Goal: Task Accomplishment & Management: Complete application form

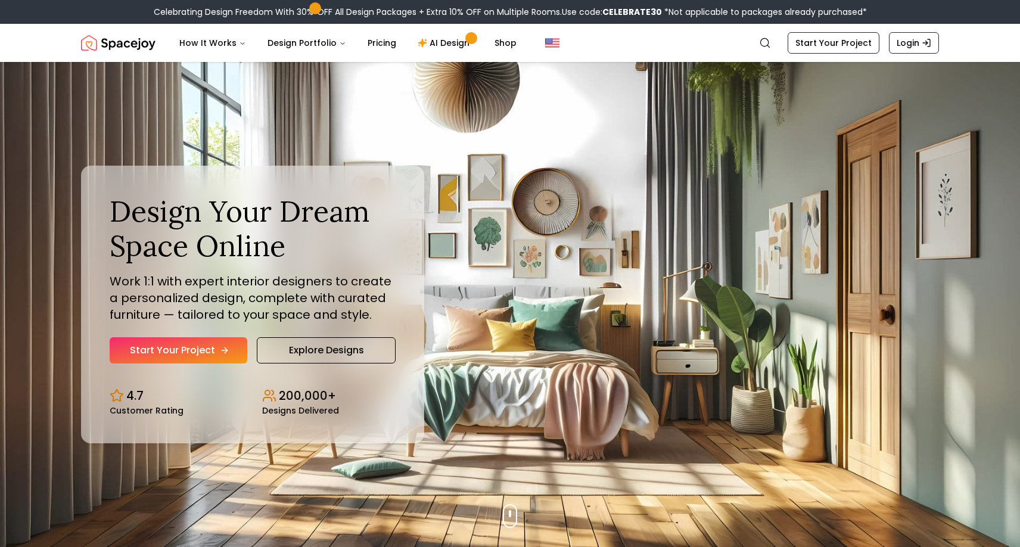
click at [216, 345] on link "Start Your Project" at bounding box center [179, 350] width 138 height 26
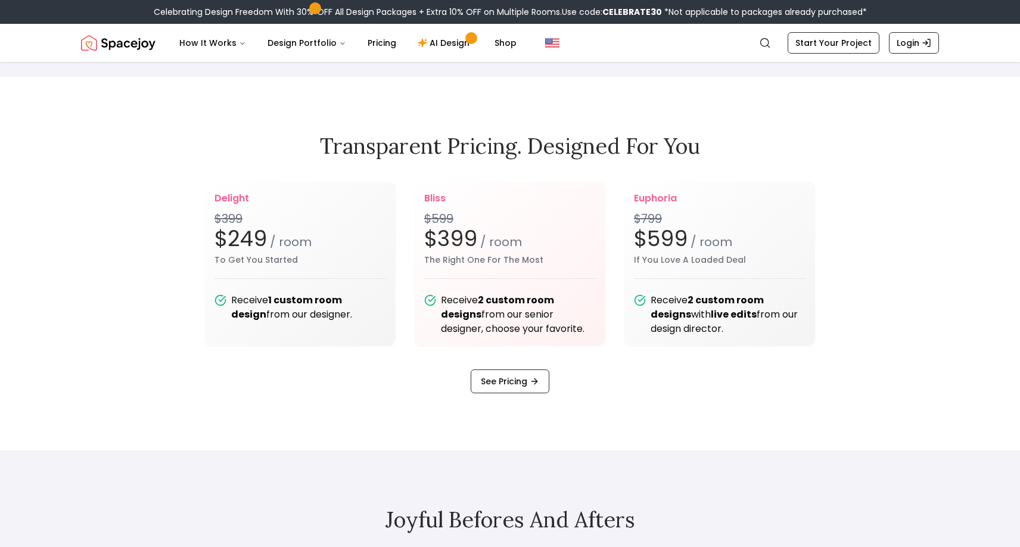
scroll to position [1555, 0]
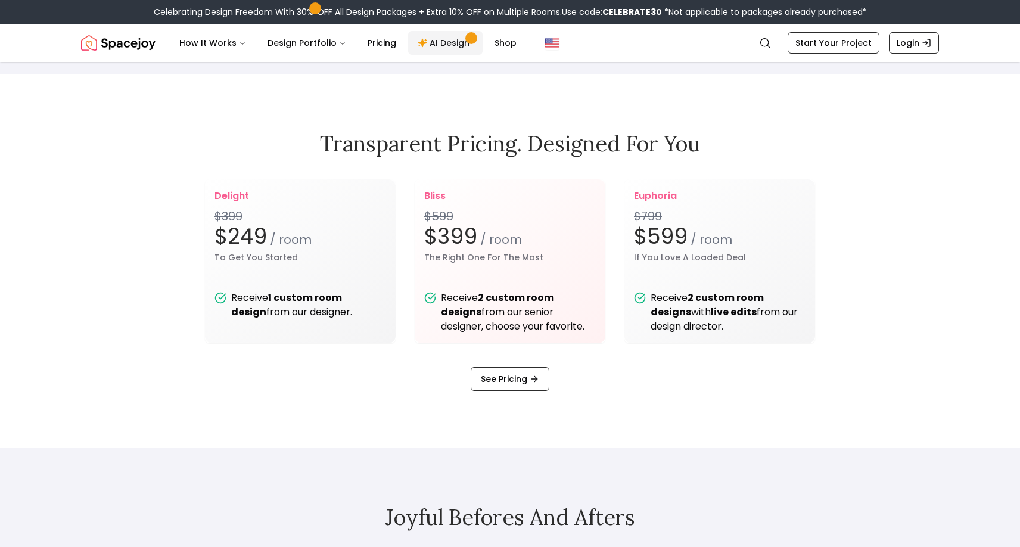
click at [443, 39] on link "AI Design" at bounding box center [445, 43] width 74 height 24
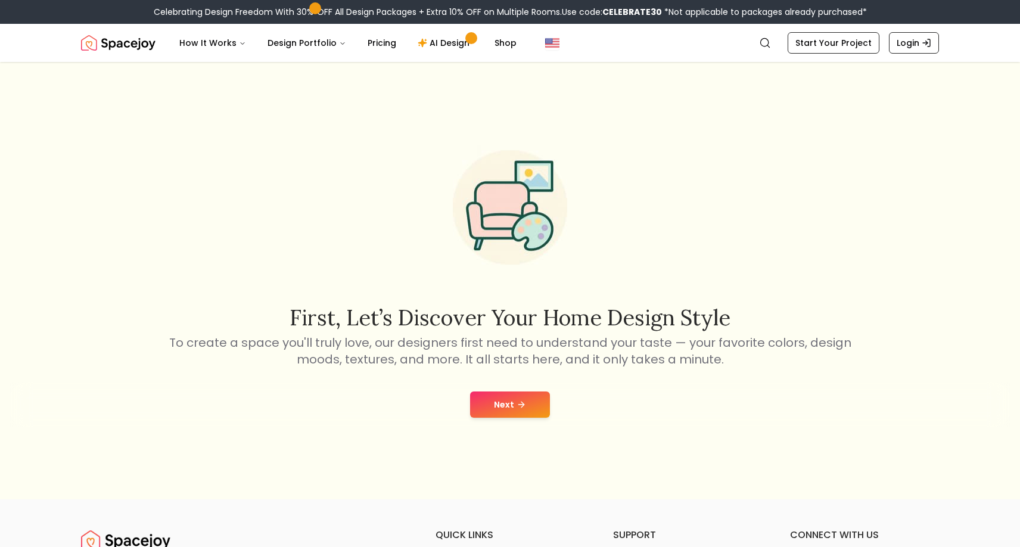
click at [512, 393] on button "Next" at bounding box center [510, 405] width 80 height 26
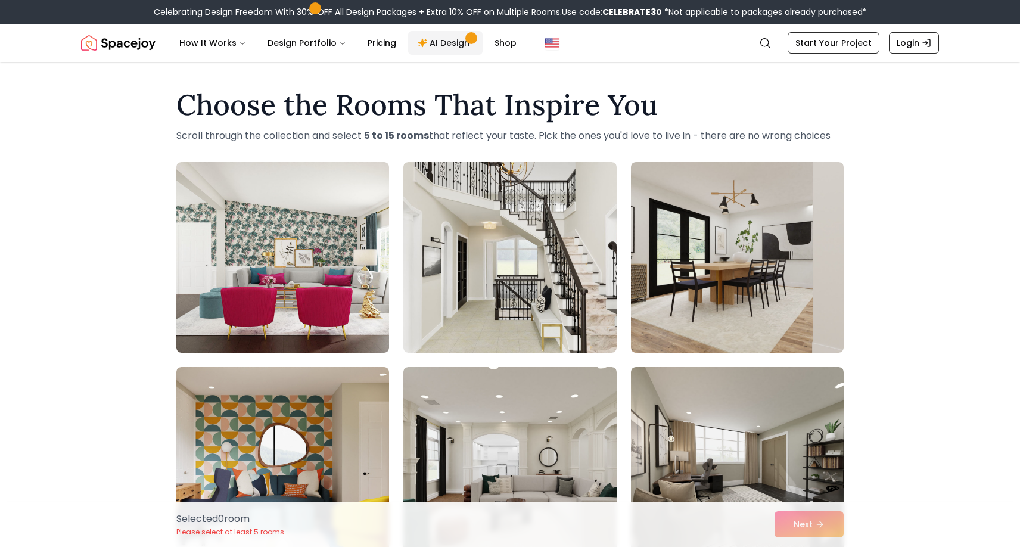
click at [431, 41] on link "AI Design" at bounding box center [445, 43] width 74 height 24
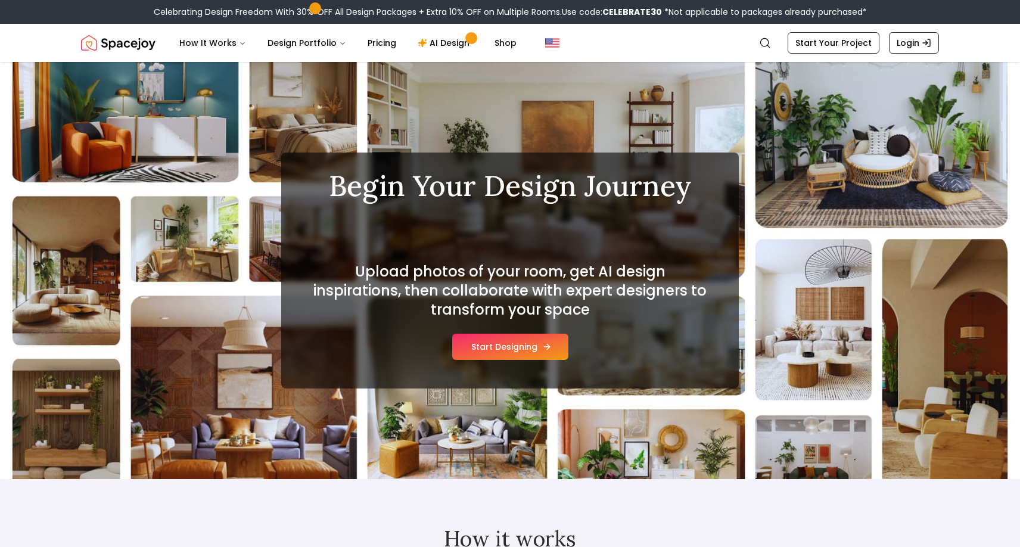
click at [521, 354] on button "Start Designing" at bounding box center [510, 347] width 116 height 26
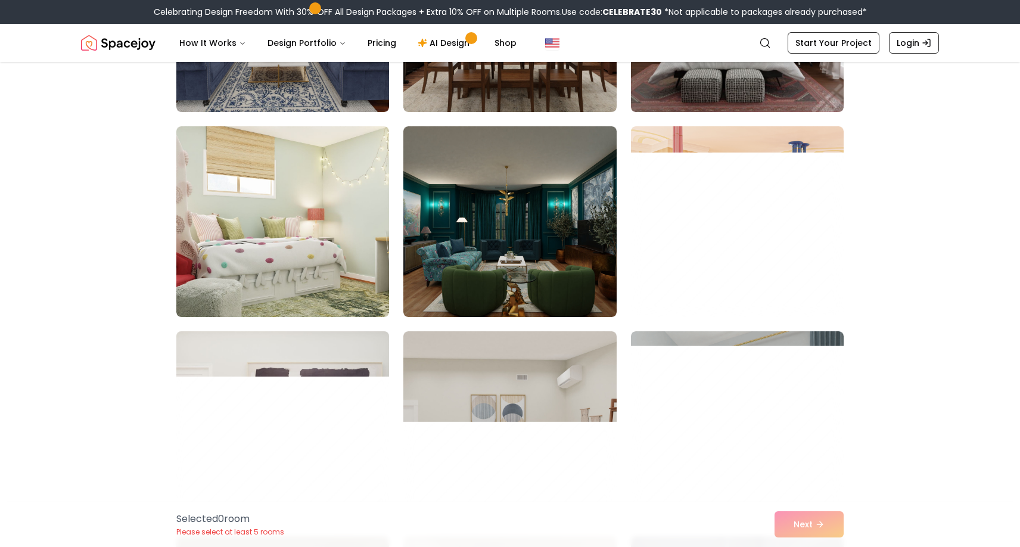
scroll to position [853, 0]
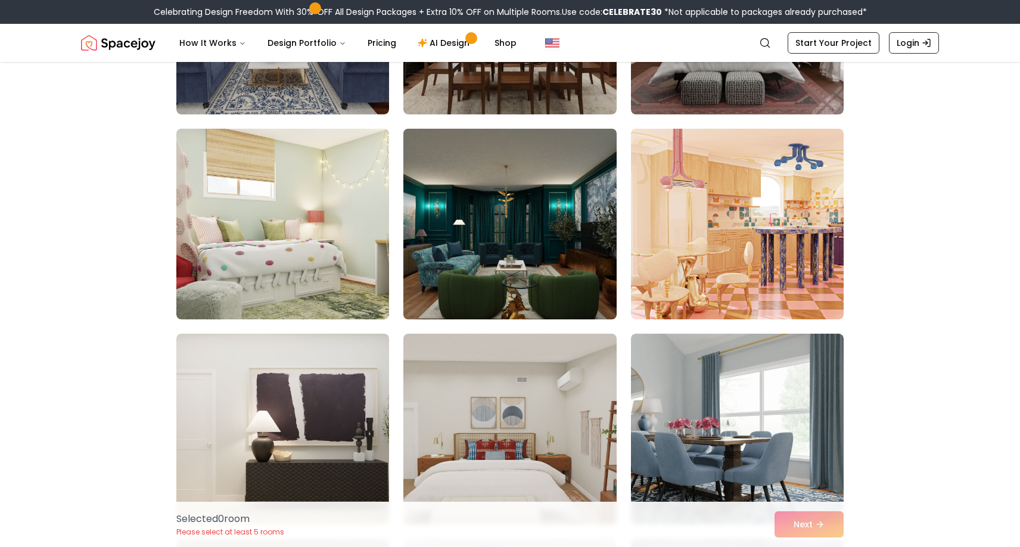
click at [520, 230] on img at bounding box center [509, 224] width 223 height 200
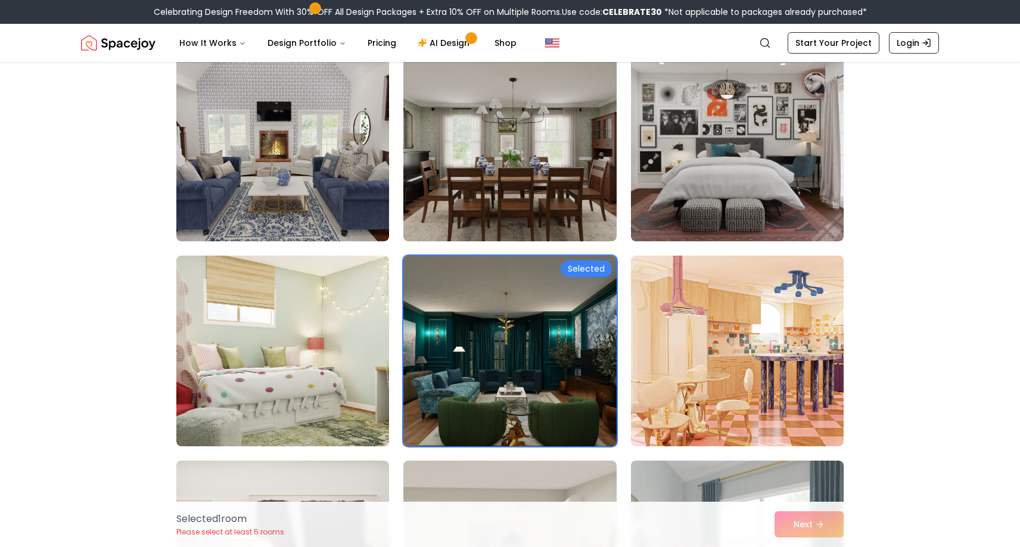
scroll to position [719, 0]
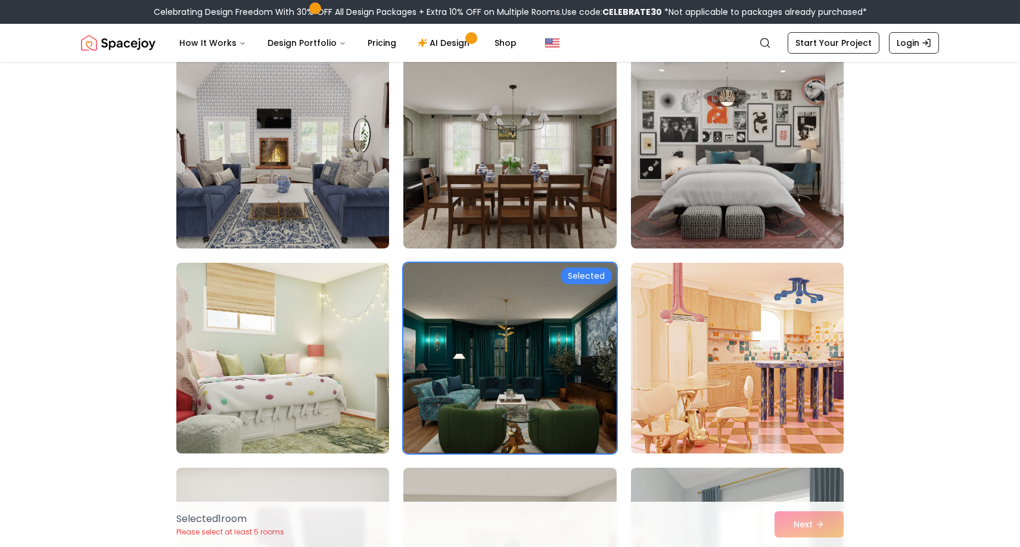
click at [540, 346] on img at bounding box center [509, 358] width 223 height 200
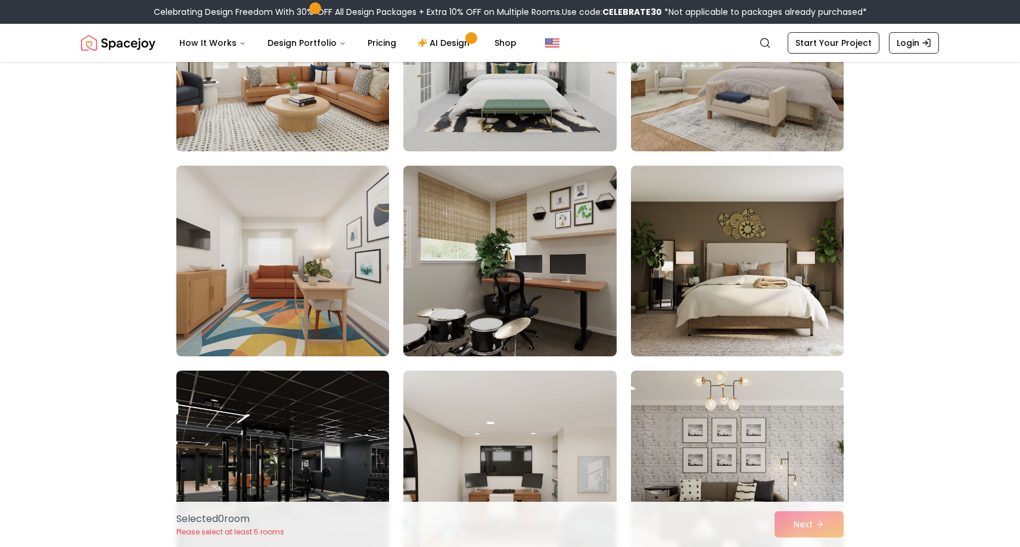
scroll to position [5329, 0]
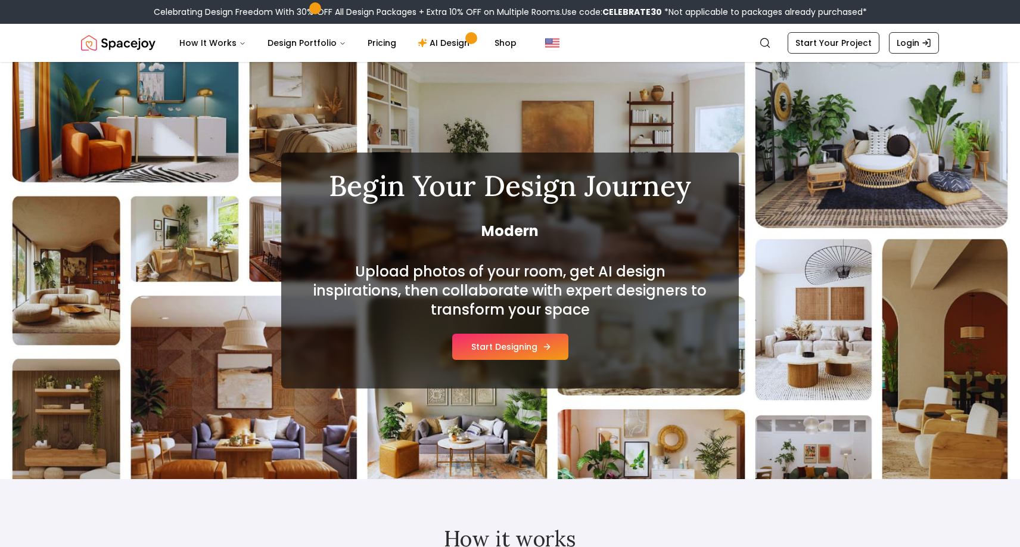
click at [502, 349] on button "Start Designing" at bounding box center [510, 347] width 116 height 26
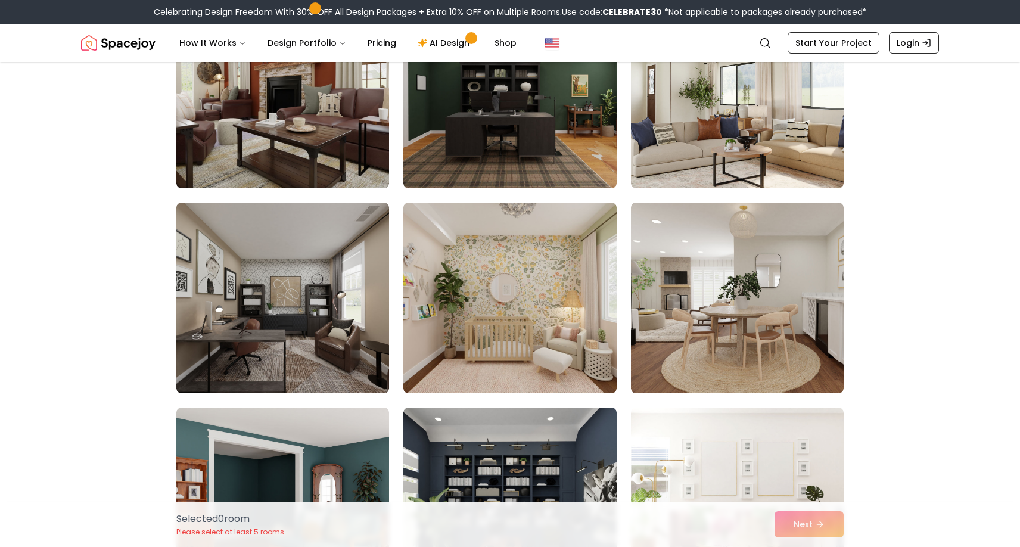
scroll to position [3242, 0]
